Goal: Transaction & Acquisition: Purchase product/service

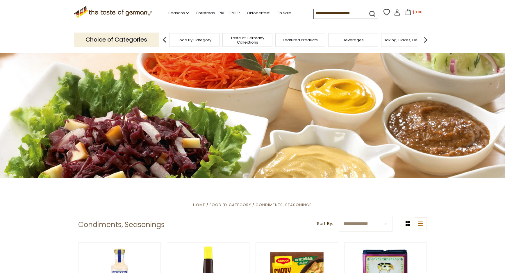
click at [241, 36] on span "Taste of Germany Collections" at bounding box center [247, 40] width 47 height 9
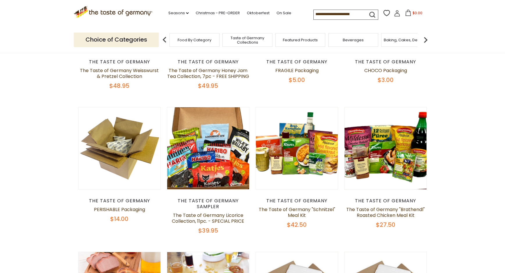
scroll to position [149, 0]
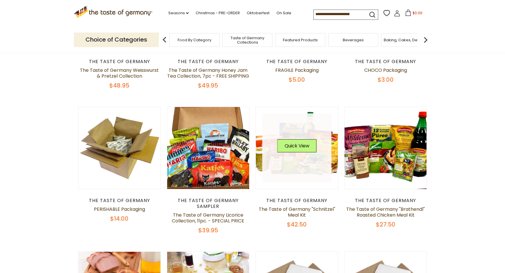
click at [295, 166] on link at bounding box center [296, 147] width 69 height 69
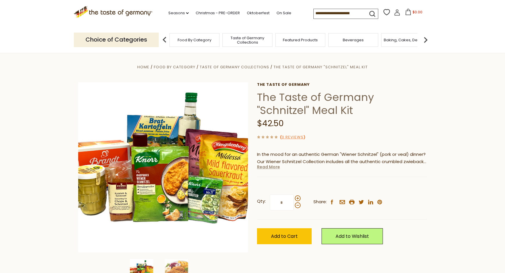
click at [264, 166] on link "Read More" at bounding box center [268, 167] width 23 height 6
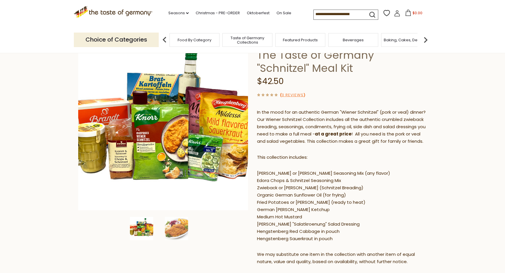
scroll to position [42, 0]
click at [186, 221] on img at bounding box center [176, 228] width 23 height 23
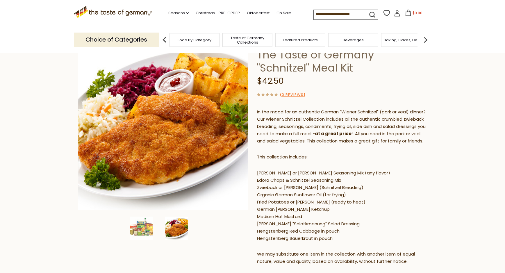
click at [296, 38] on span "Featured Products" at bounding box center [300, 40] width 35 height 4
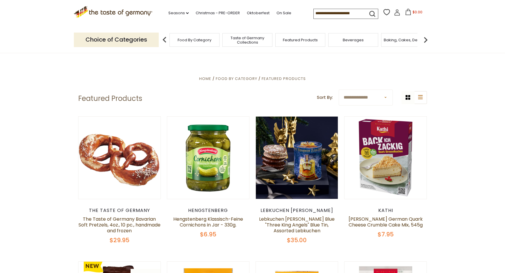
click at [199, 38] on span "Food By Category" at bounding box center [195, 40] width 34 height 4
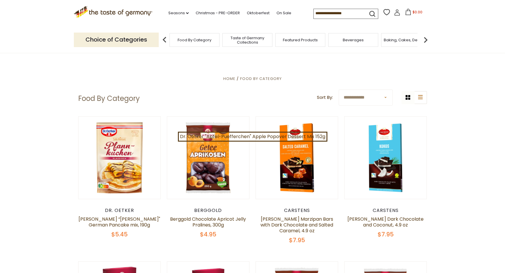
click at [314, 15] on input at bounding box center [338, 13] width 49 height 8
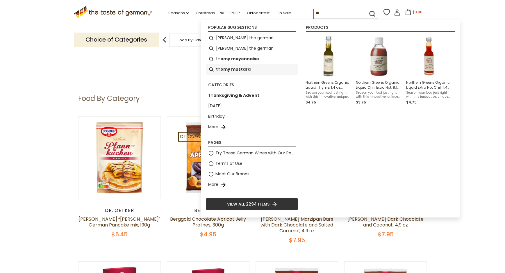
click at [244, 70] on b "omy mustard" at bounding box center [235, 69] width 30 height 7
type input "**********"
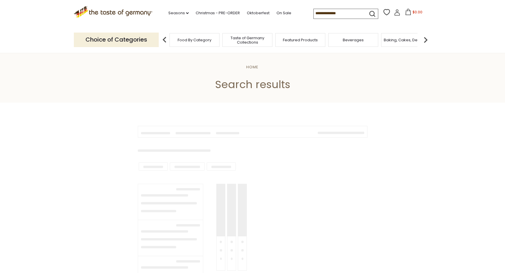
type input "**********"
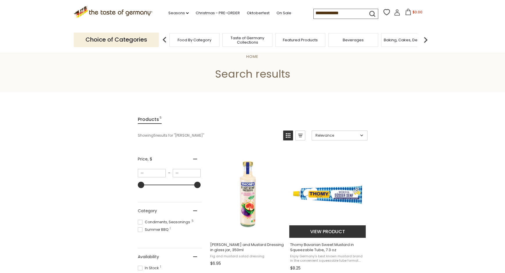
scroll to position [9, 0]
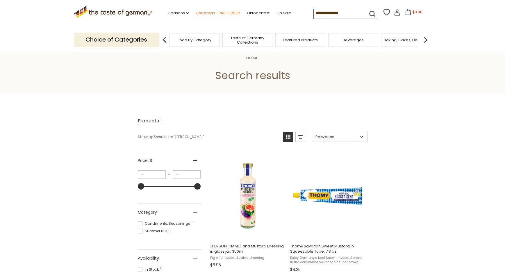
click at [196, 12] on link "Christmas - PRE-ORDER" at bounding box center [218, 13] width 44 height 6
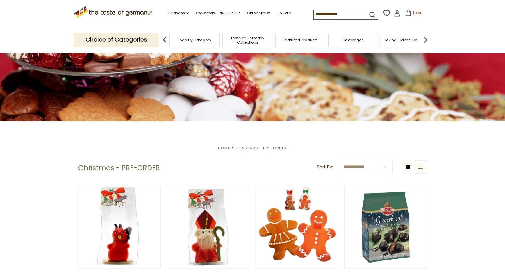
scroll to position [58, 0]
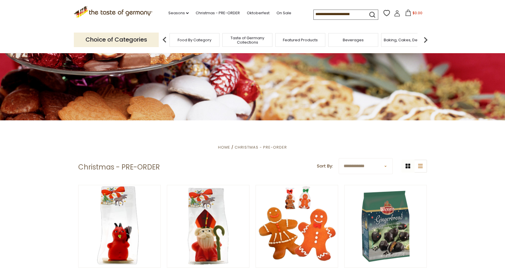
select select "********"
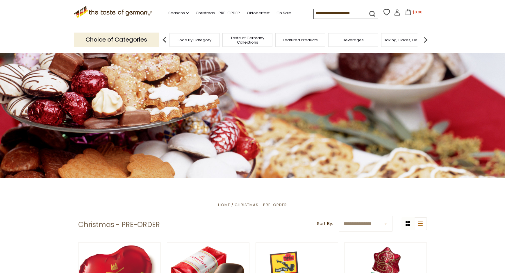
select select "*********"
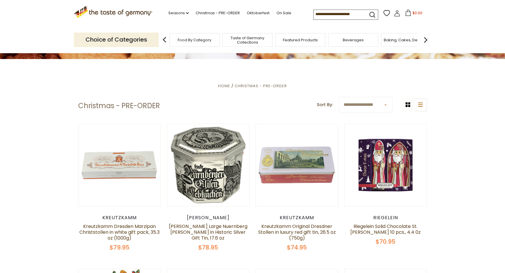
scroll to position [121, 0]
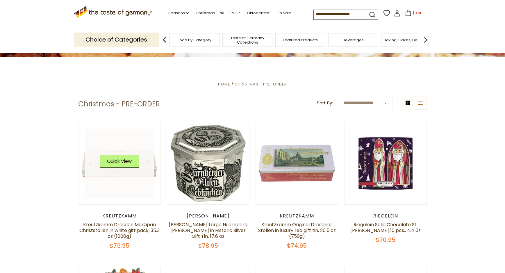
click at [135, 157] on button "Quick View" at bounding box center [119, 161] width 39 height 13
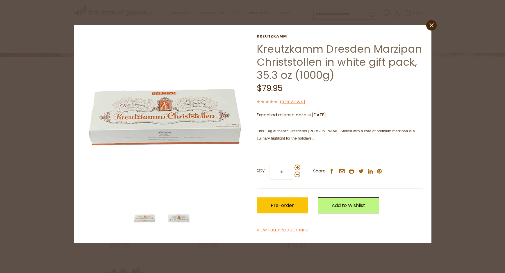
click at [178, 216] on img at bounding box center [178, 218] width 23 height 23
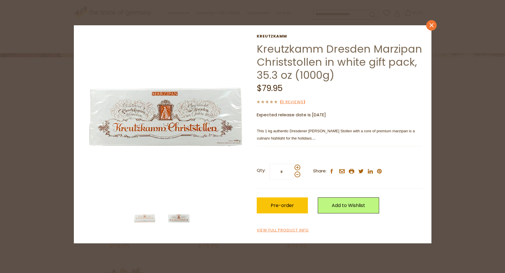
click at [434, 24] on link "close" at bounding box center [431, 25] width 10 height 10
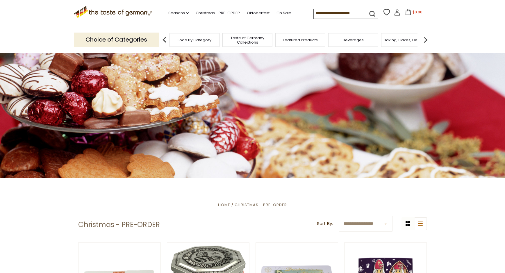
scroll to position [0, 0]
click at [314, 14] on input at bounding box center [338, 13] width 49 height 8
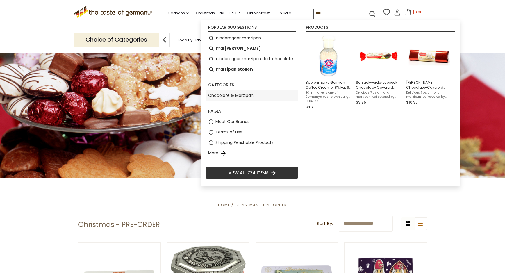
type input "***"
click at [239, 95] on link "Chocolate & Marzipan" at bounding box center [230, 95] width 45 height 7
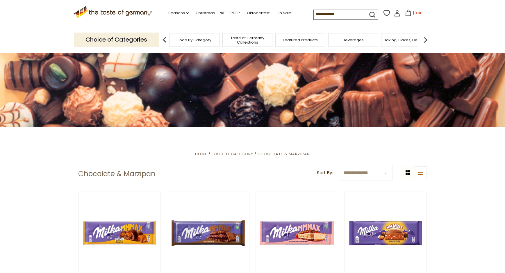
scroll to position [52, 0]
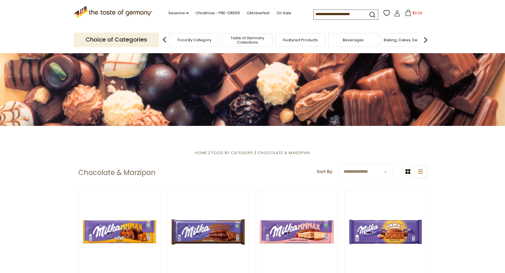
click at [328, 13] on input at bounding box center [338, 14] width 49 height 8
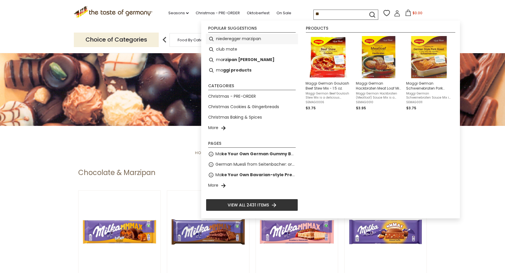
click at [268, 36] on li "niederegger marzipan" at bounding box center [252, 39] width 92 height 10
type input "**********"
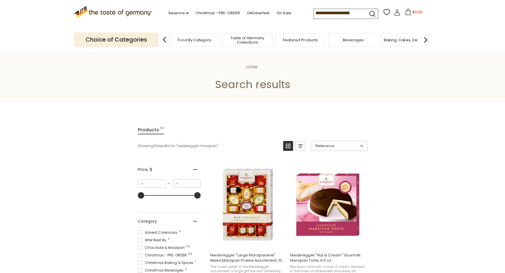
drag, startPoint x: 319, startPoint y: 13, endPoint x: 251, endPoint y: 29, distance: 69.9
click at [251, 29] on header "Free Shipping Starts at $80.00. Varies by Region. Exclusions Apply. Click here …" at bounding box center [252, 26] width 505 height 53
click at [314, 13] on input "**********" at bounding box center [338, 13] width 49 height 8
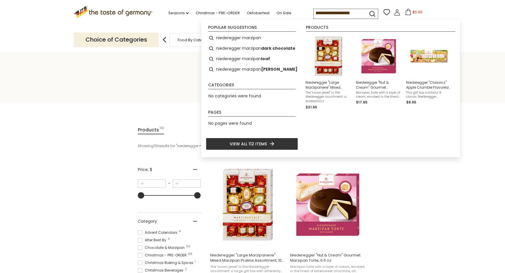
click at [314, 13] on input "**********" at bounding box center [338, 13] width 49 height 8
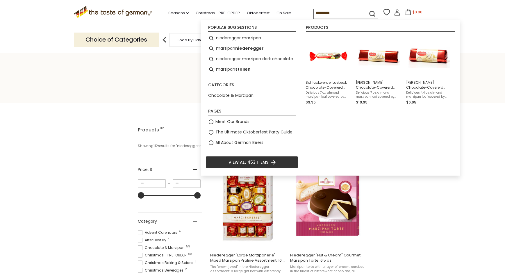
type input "********"
click at [369, 11] on icon "submit" at bounding box center [371, 13] width 5 height 5
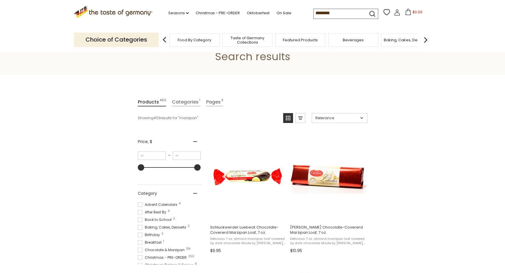
scroll to position [28, 0]
click at [247, 211] on button "View product" at bounding box center [247, 214] width 76 height 12
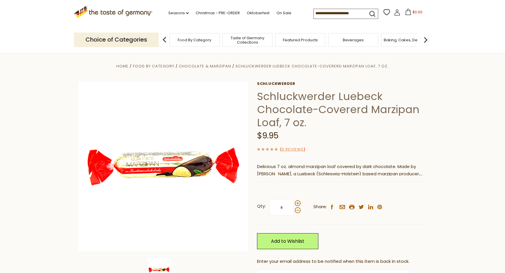
scroll to position [2, 0]
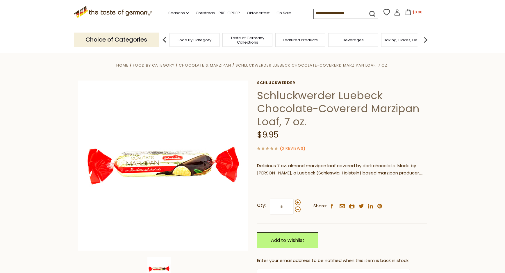
click at [425, 38] on img at bounding box center [426, 40] width 12 height 12
click at [361, 39] on span "Candy" at bounding box center [358, 40] width 12 height 4
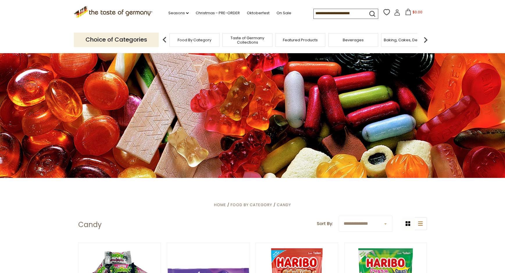
select select "*********"
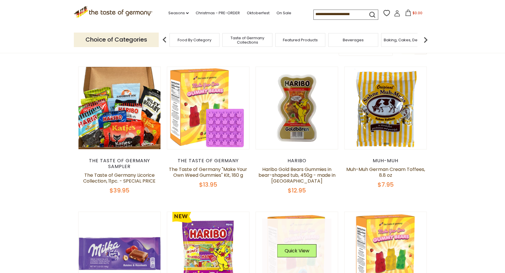
scroll to position [176, 0]
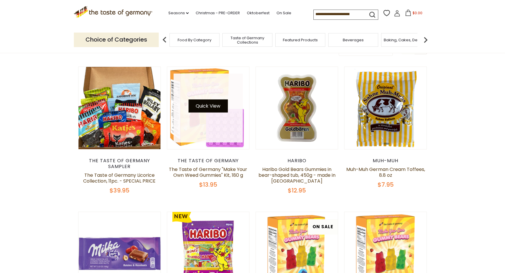
click at [202, 106] on button "Quick View" at bounding box center [207, 105] width 39 height 13
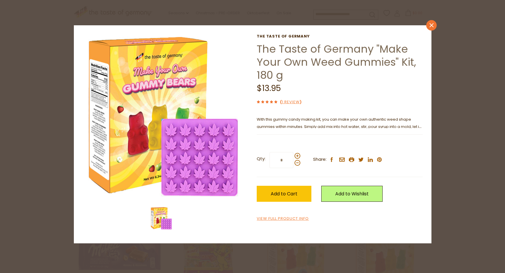
click at [429, 24] on link "close" at bounding box center [431, 25] width 10 height 10
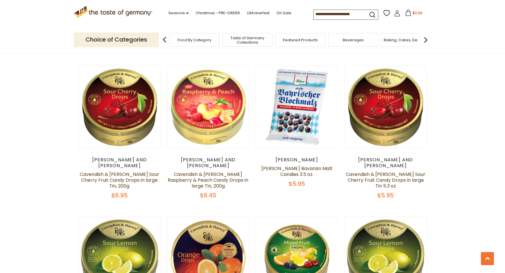
scroll to position [767, 0]
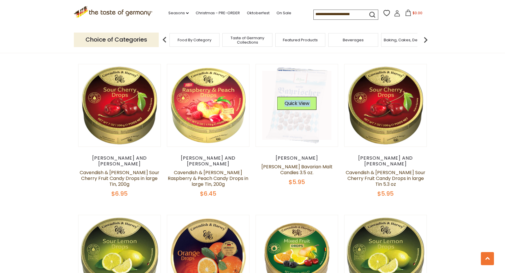
drag, startPoint x: 278, startPoint y: 140, endPoint x: 303, endPoint y: 97, distance: 50.1
click at [303, 97] on article "Quick View Dr. Soldan Dr. Soldan Bavarian Malt Candies 3.5 oz. $5.95" at bounding box center [296, 125] width 83 height 122
click at [293, 119] on link at bounding box center [296, 105] width 69 height 69
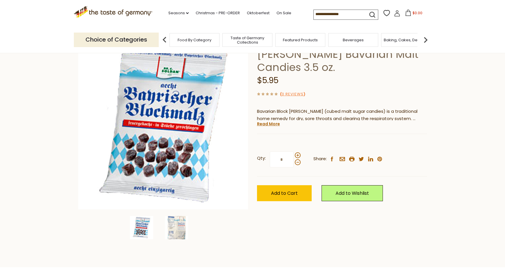
scroll to position [44, 0]
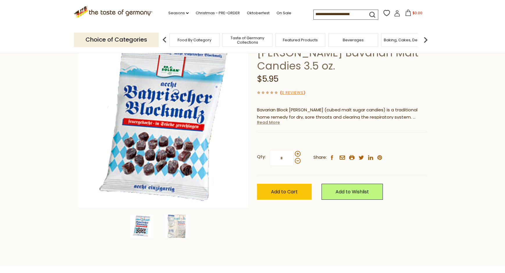
click at [264, 120] on link "Read More" at bounding box center [268, 122] width 23 height 6
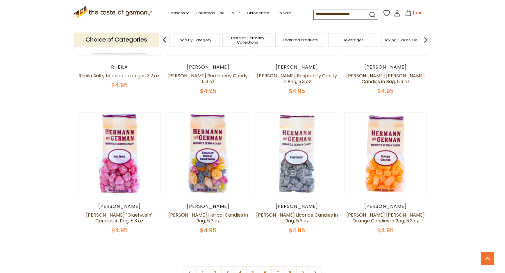
scroll to position [1306, 0]
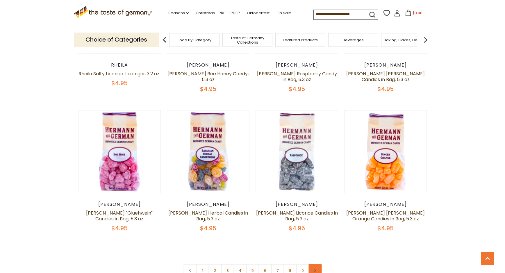
click at [318, 264] on link at bounding box center [314, 270] width 13 height 13
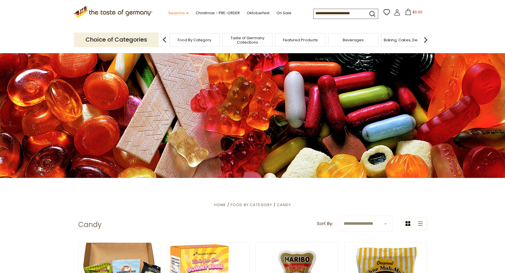
click at [169, 13] on link "Seasons dropdown_arrow" at bounding box center [178, 13] width 20 height 6
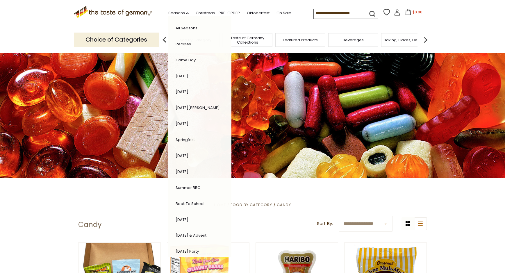
click at [176, 217] on link "[DATE]" at bounding box center [182, 220] width 13 height 6
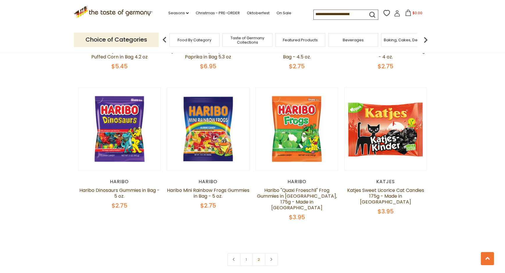
scroll to position [1292, 0]
click at [271, 253] on link at bounding box center [271, 259] width 13 height 13
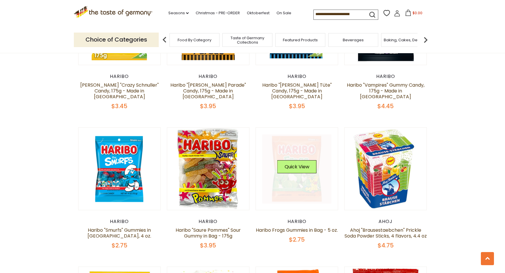
scroll to position [550, 0]
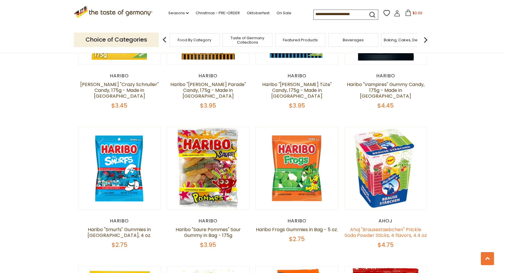
click at [385, 226] on link "Ahoj "Brausestaebchen" Prickle Soda Powder Sticks, 4 flavors, 4.4 oz" at bounding box center [385, 232] width 82 height 12
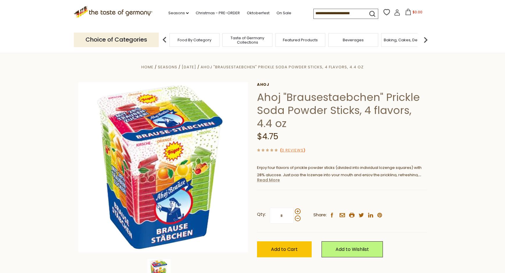
click at [266, 180] on link "Read More" at bounding box center [268, 180] width 23 height 6
